Goal: Navigation & Orientation: Find specific page/section

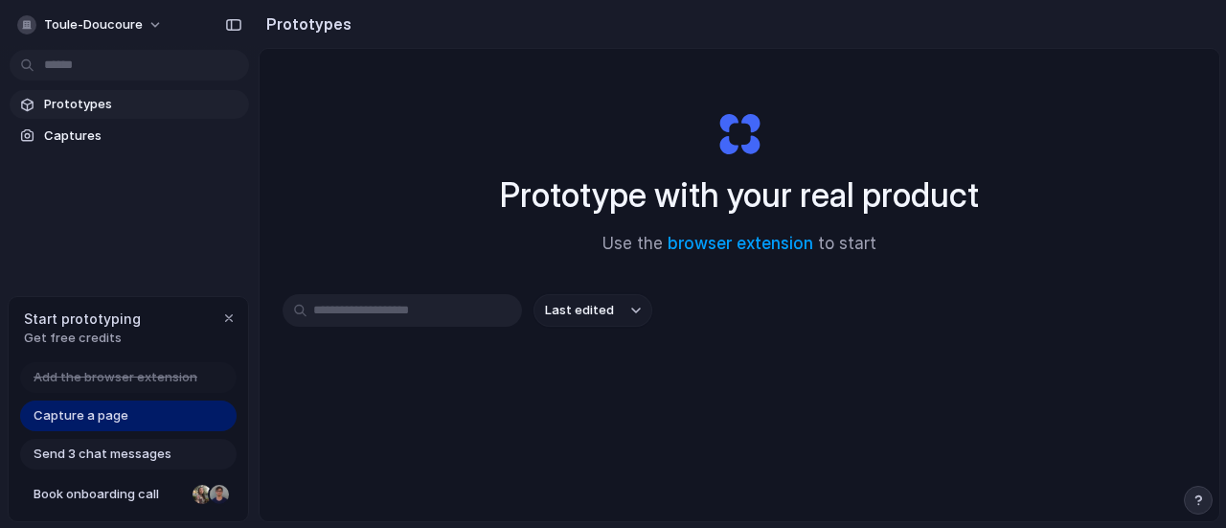
click at [412, 158] on div "Prototype with your real product Use the browser extension to start" at bounding box center [739, 175] width 766 height 207
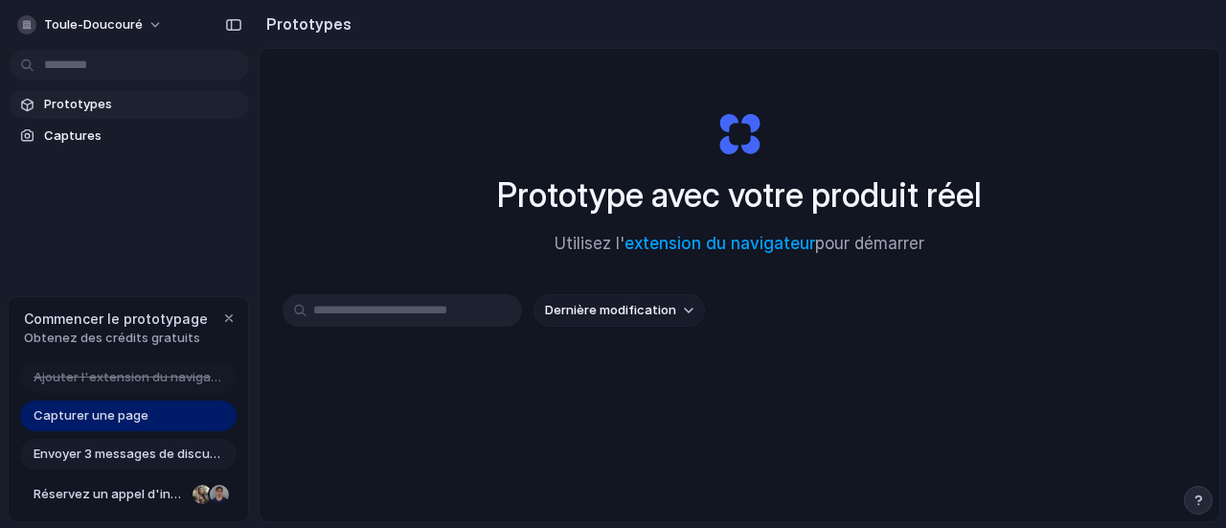
click at [49, 99] on font "Prototypes" at bounding box center [78, 103] width 68 height 15
click at [81, 148] on link "Captures" at bounding box center [129, 136] width 239 height 29
